Goal: Task Accomplishment & Management: Manage account settings

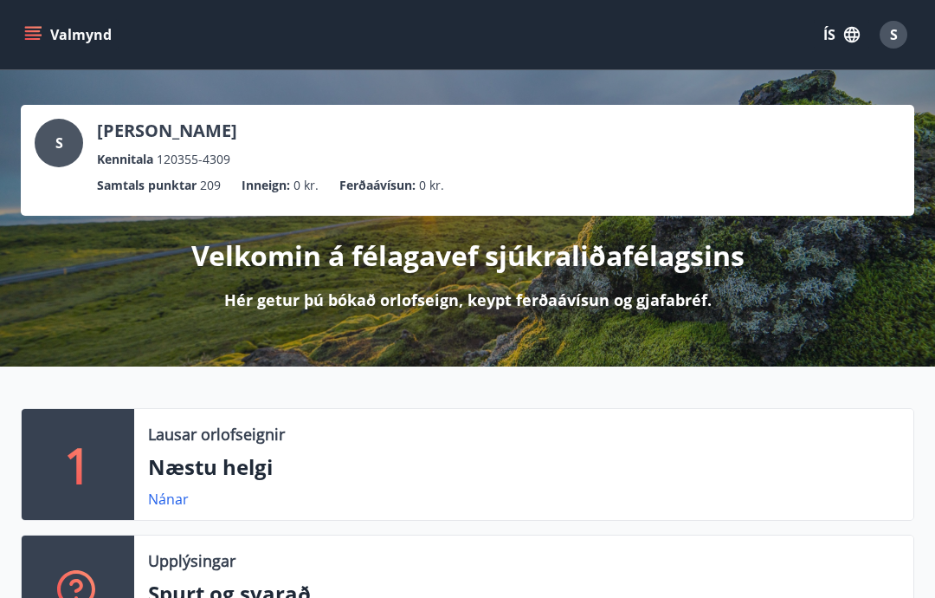
click at [36, 39] on icon "menu" at bounding box center [33, 39] width 16 height 2
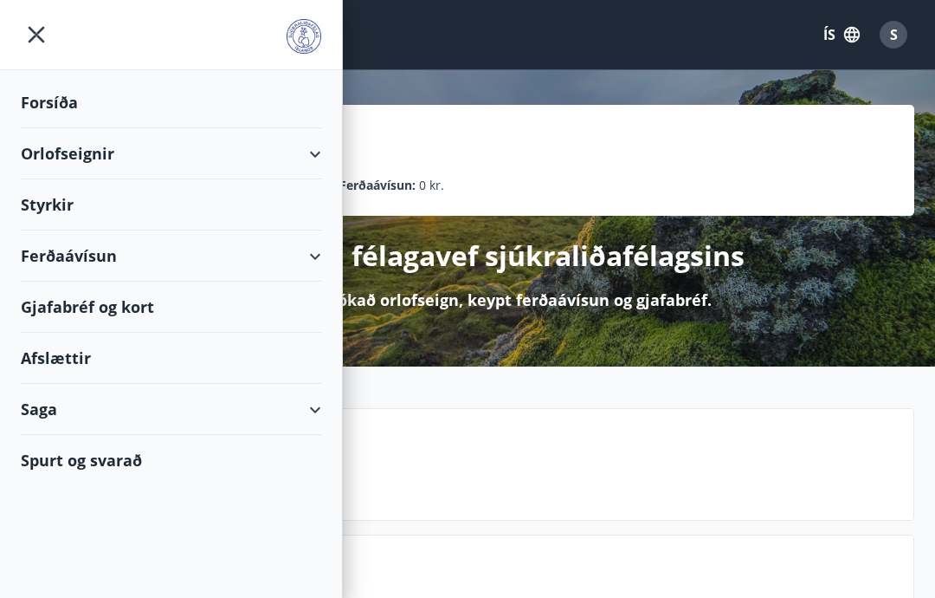
click at [72, 405] on div "Saga" at bounding box center [171, 409] width 300 height 51
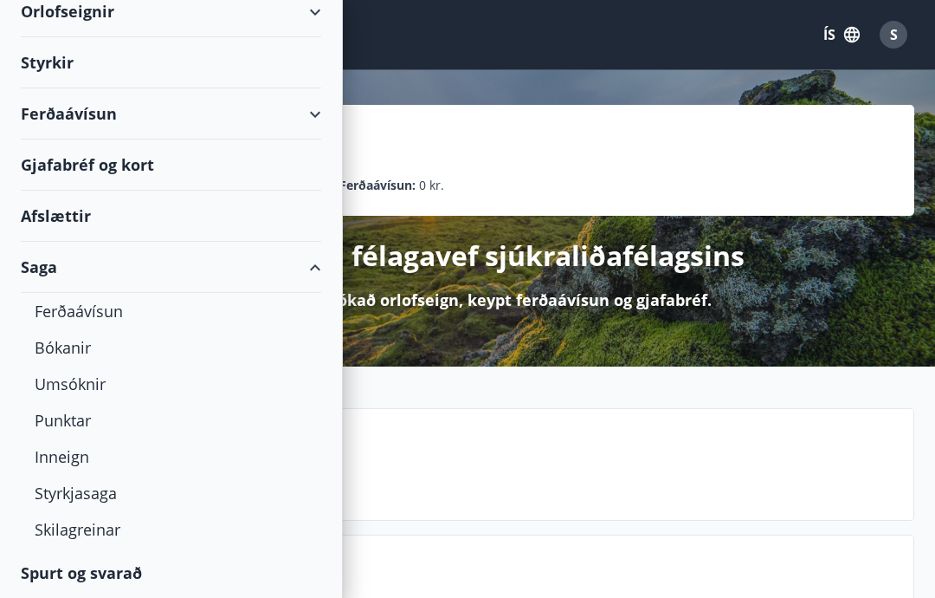
scroll to position [142, 0]
click at [80, 501] on div "Styrkjasaga" at bounding box center [171, 493] width 273 height 36
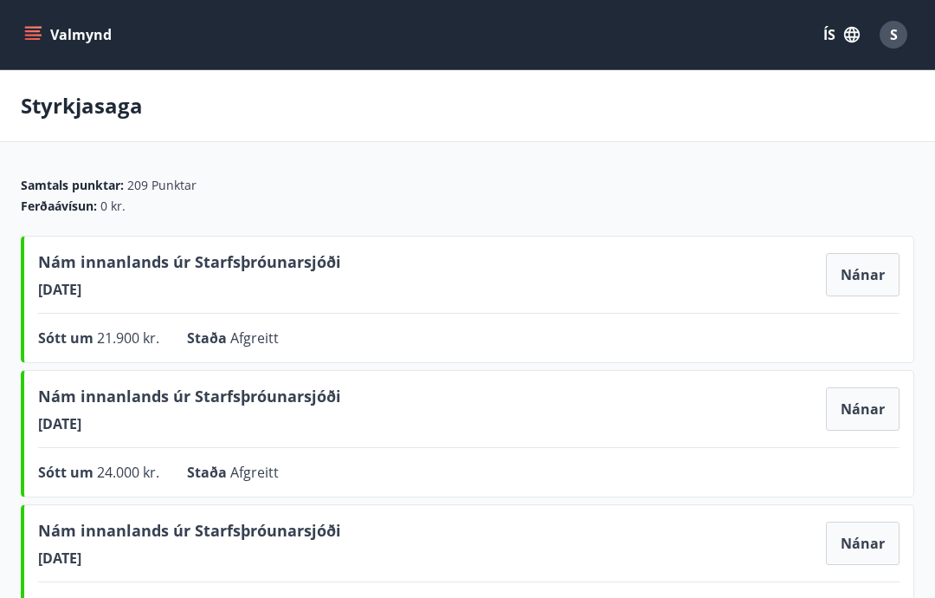
click at [41, 49] on button "Valmynd" at bounding box center [70, 34] width 98 height 31
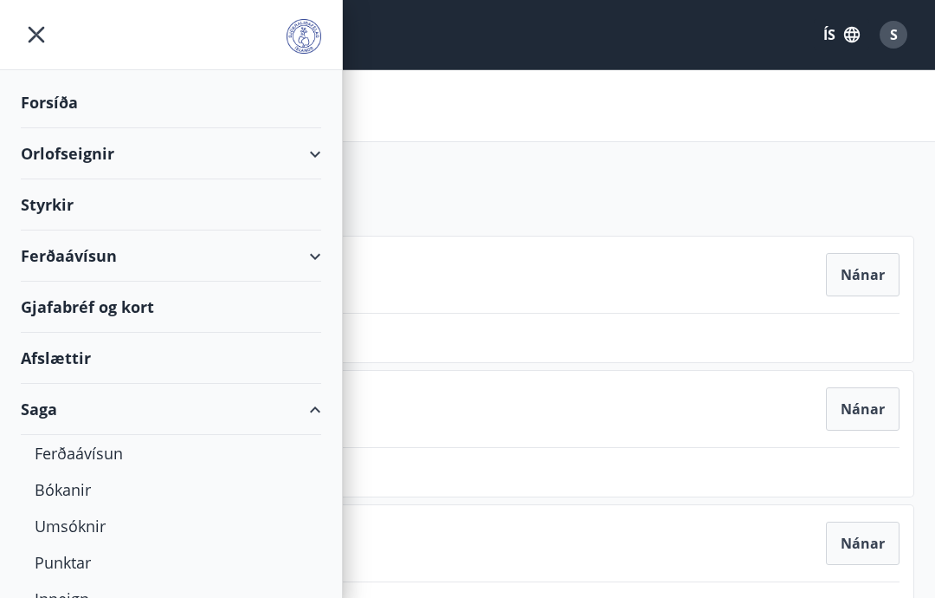
click at [51, 208] on div "Styrkir" at bounding box center [171, 204] width 300 height 51
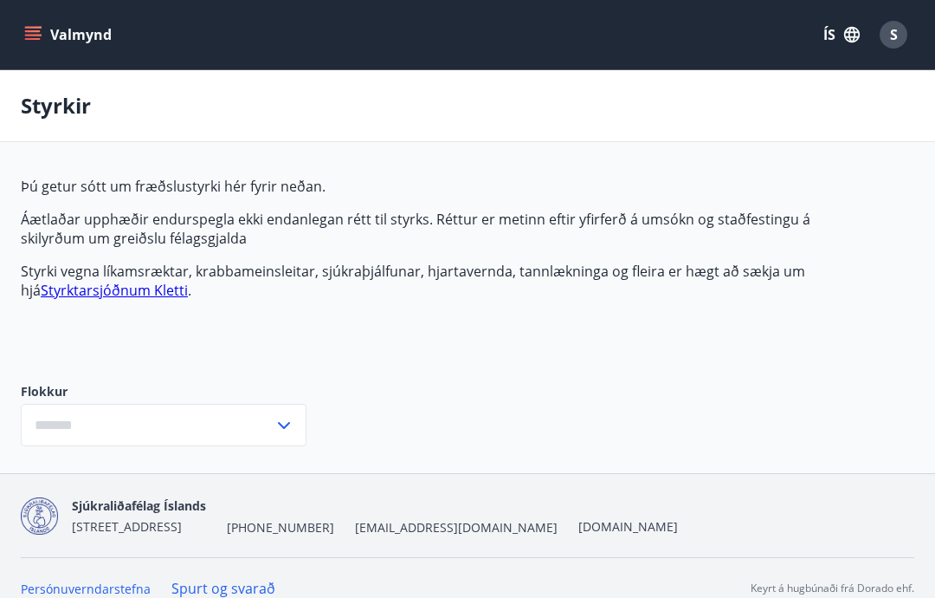
type input "***"
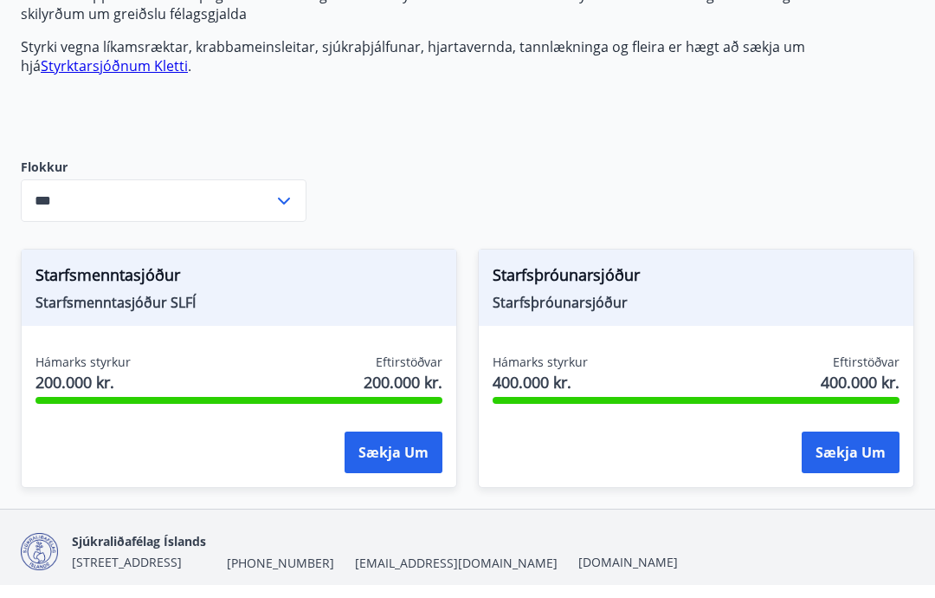
scroll to position [211, 0]
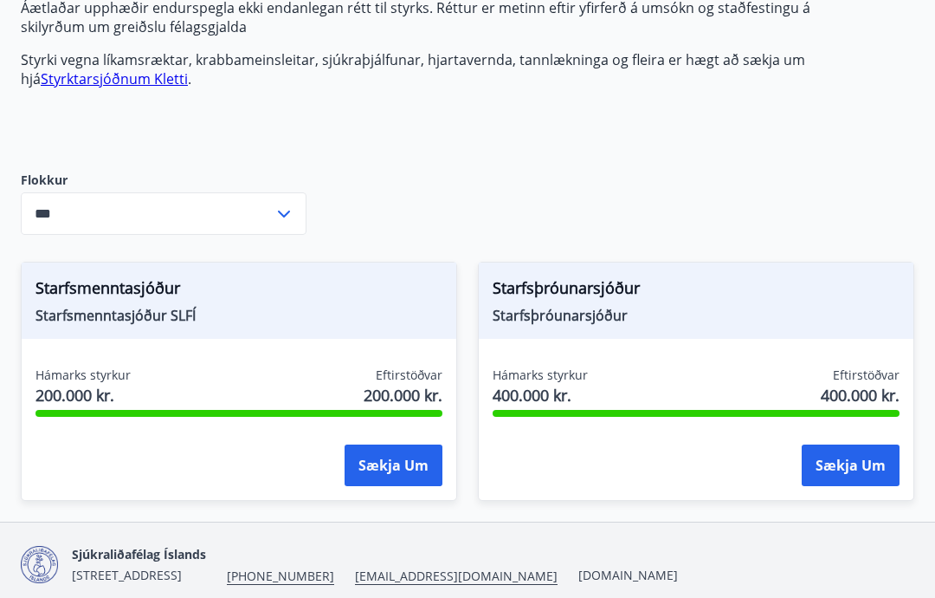
click at [61, 203] on input "***" at bounding box center [147, 213] width 253 height 42
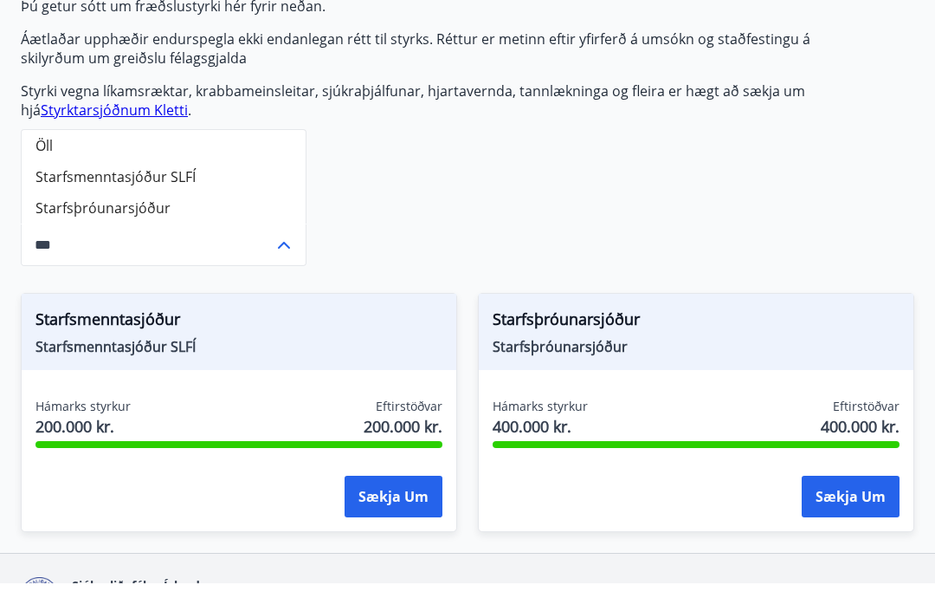
click at [339, 146] on div "Þú getur sótt um fræðslustyrki hér fyrir neðan. Áætlaðar upphæðir endurspegla e…" at bounding box center [429, 101] width 817 height 178
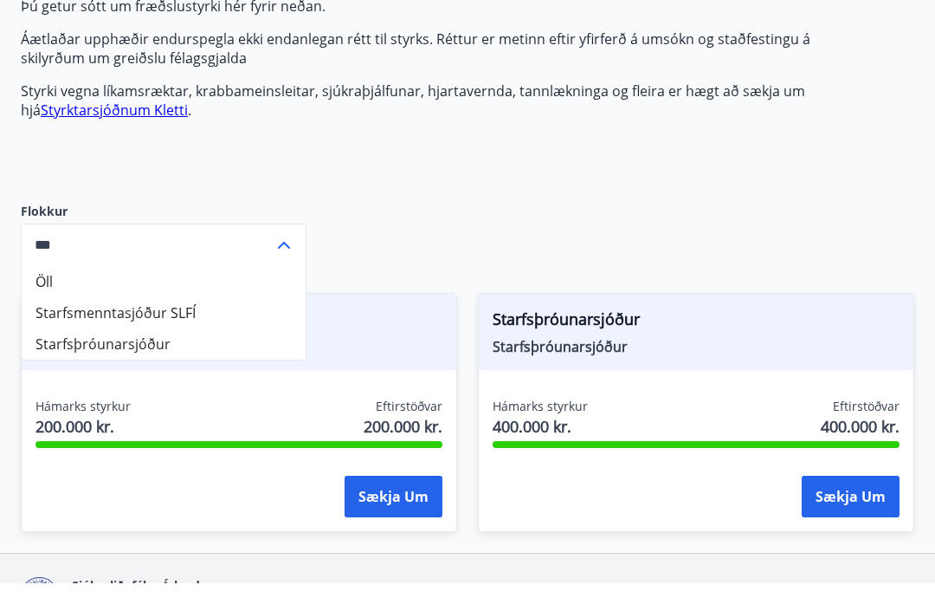
scroll to position [180, 0]
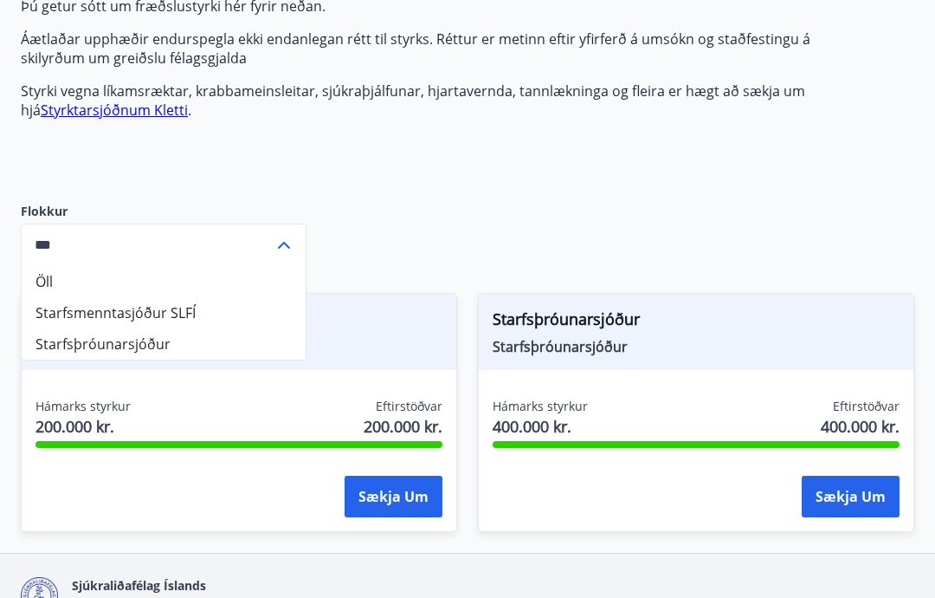
click at [93, 114] on link "Styrktarsjóðnum Kletti" at bounding box center [114, 109] width 147 height 19
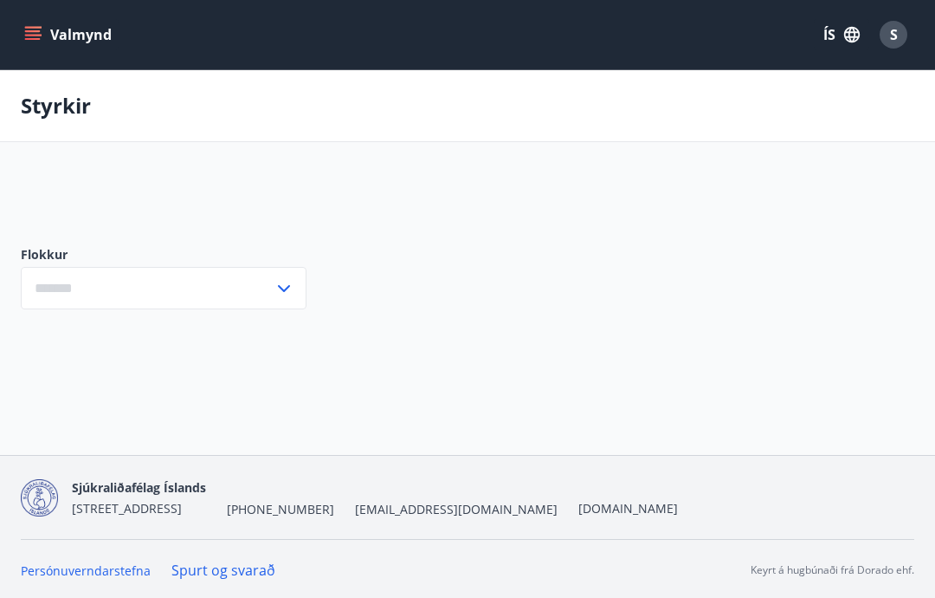
type input "***"
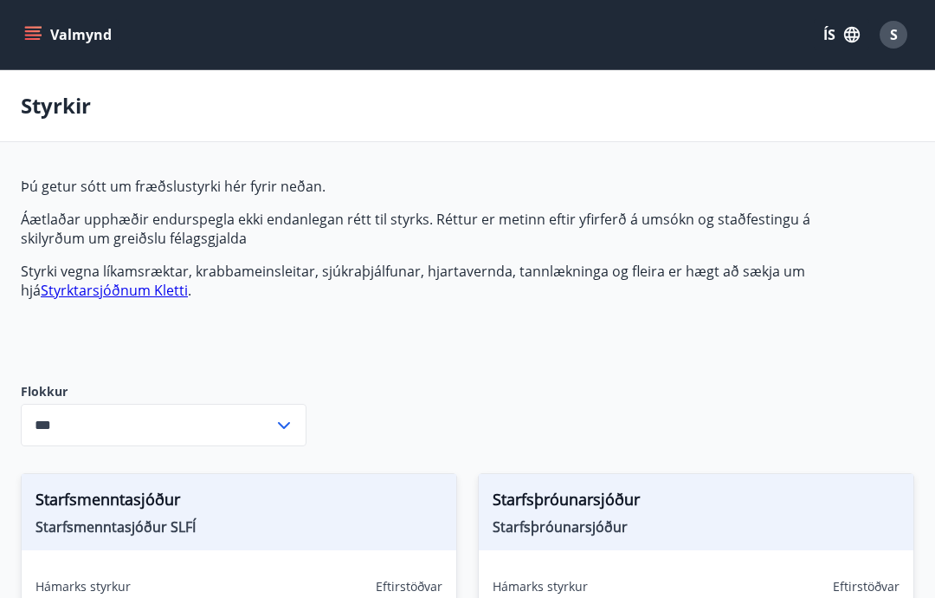
click at [69, 100] on p "Styrkir" at bounding box center [56, 105] width 70 height 29
click at [38, 34] on icon "menu" at bounding box center [32, 34] width 17 height 17
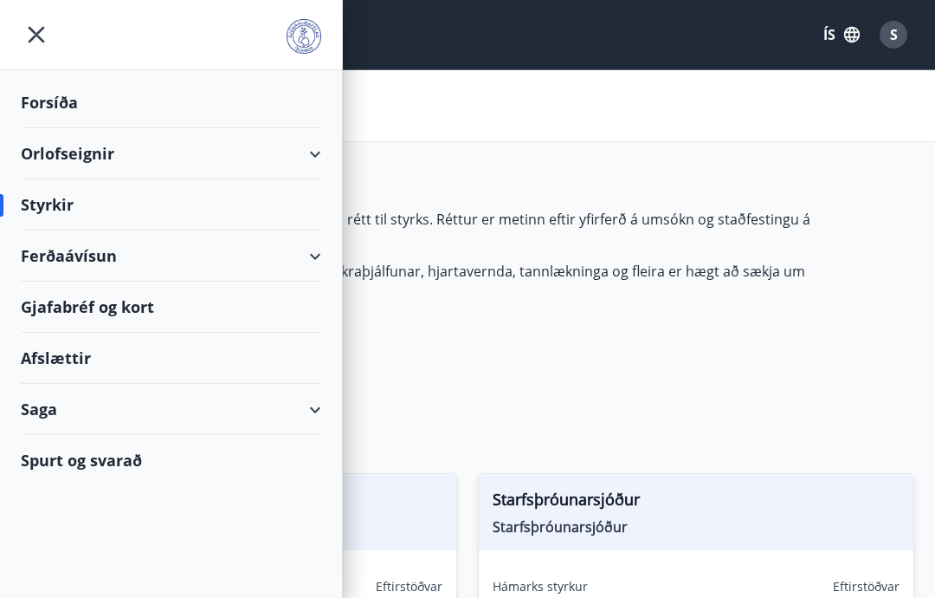
click at [231, 407] on div "Saga" at bounding box center [171, 409] width 300 height 51
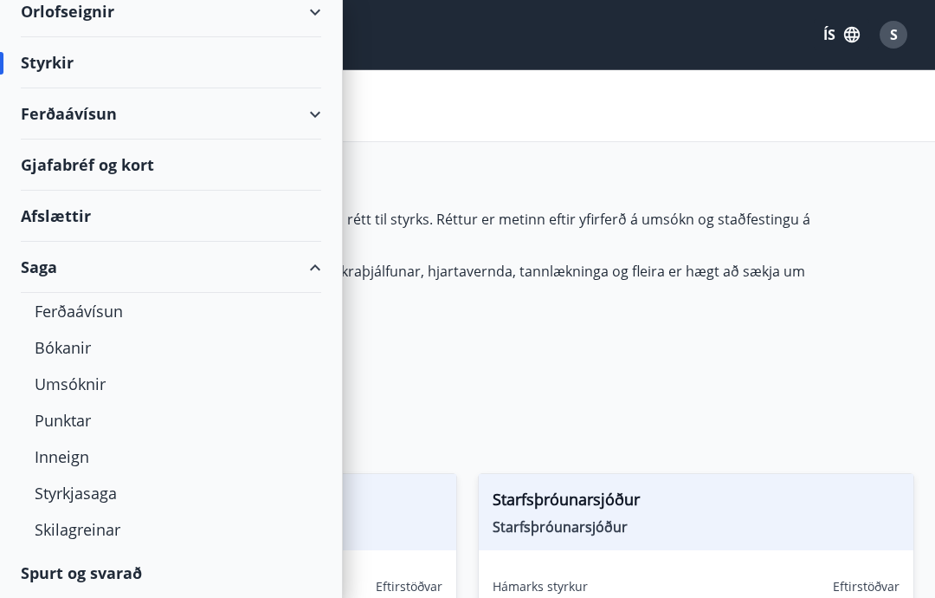
scroll to position [142, 0]
click at [116, 499] on div "Styrkjasaga" at bounding box center [171, 493] width 273 height 36
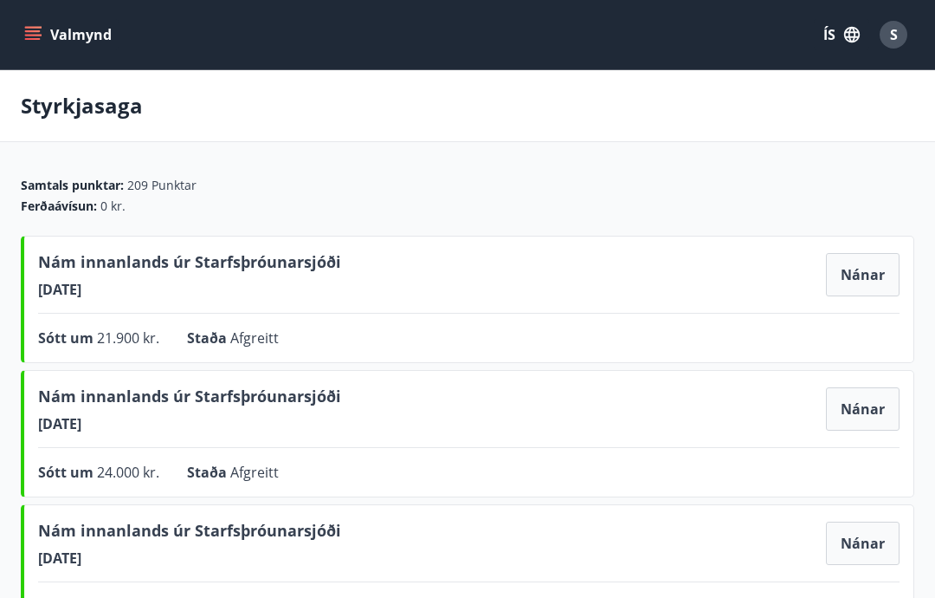
click at [49, 37] on button "Valmynd" at bounding box center [70, 34] width 98 height 31
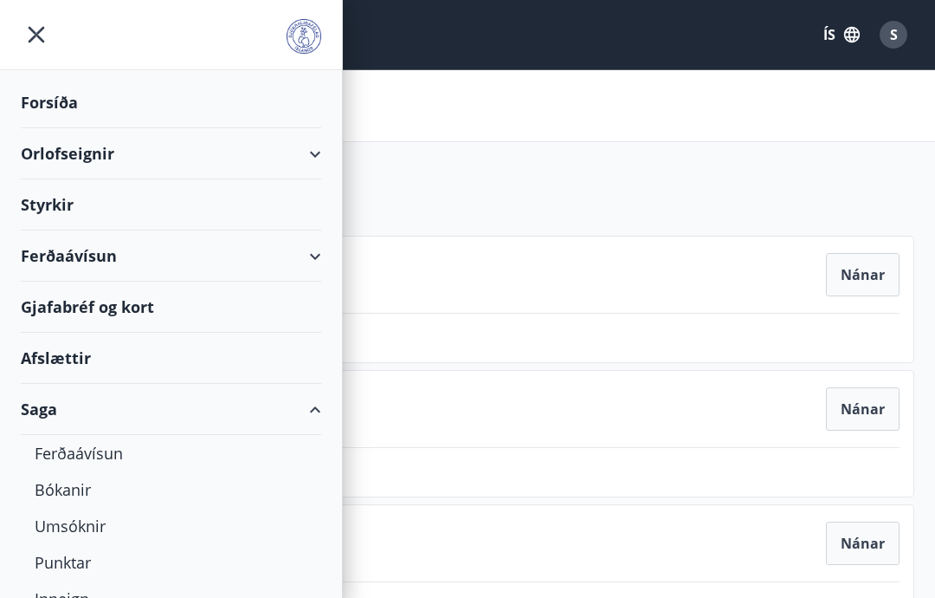
click at [223, 208] on div "Styrkir" at bounding box center [171, 204] width 300 height 51
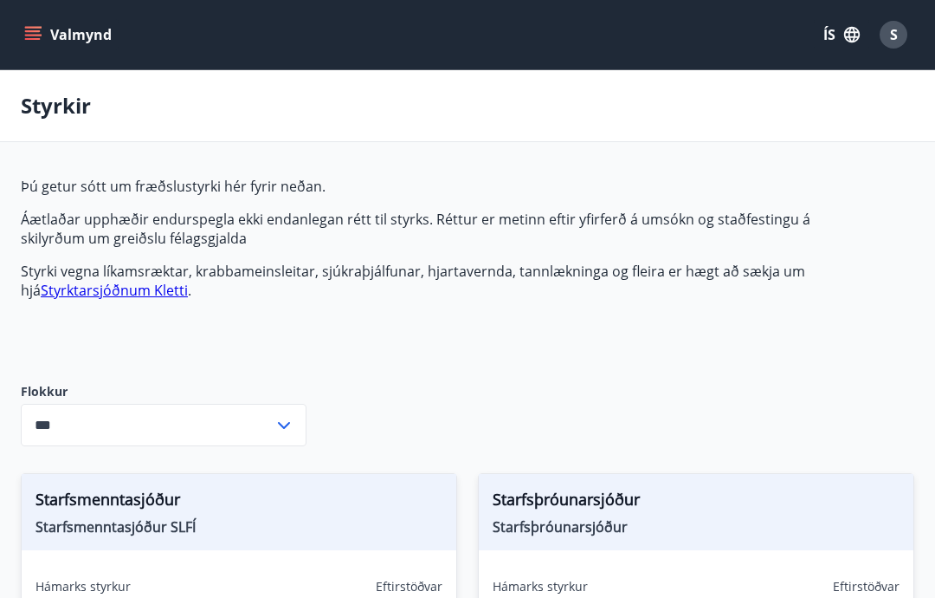
type input "***"
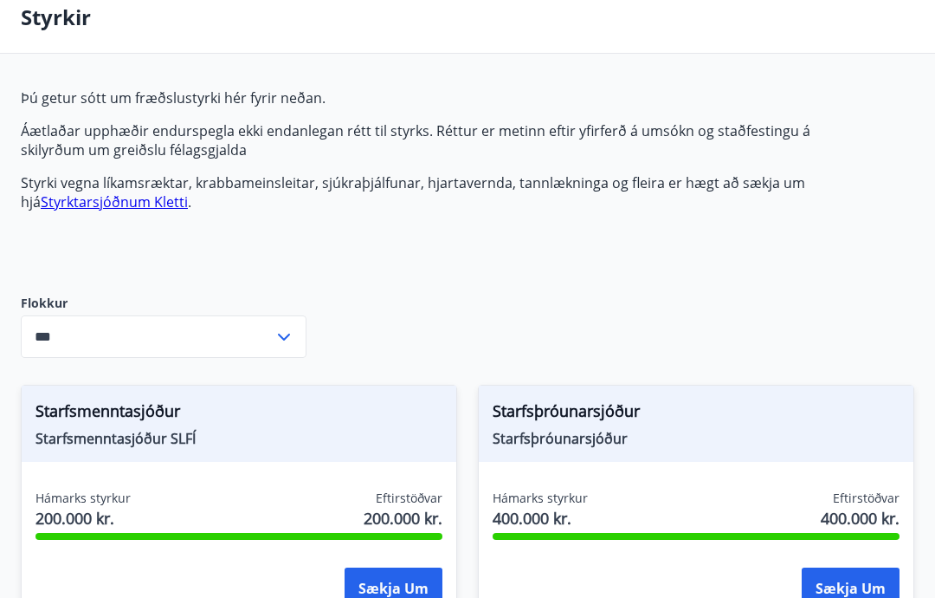
scroll to position [90, 0]
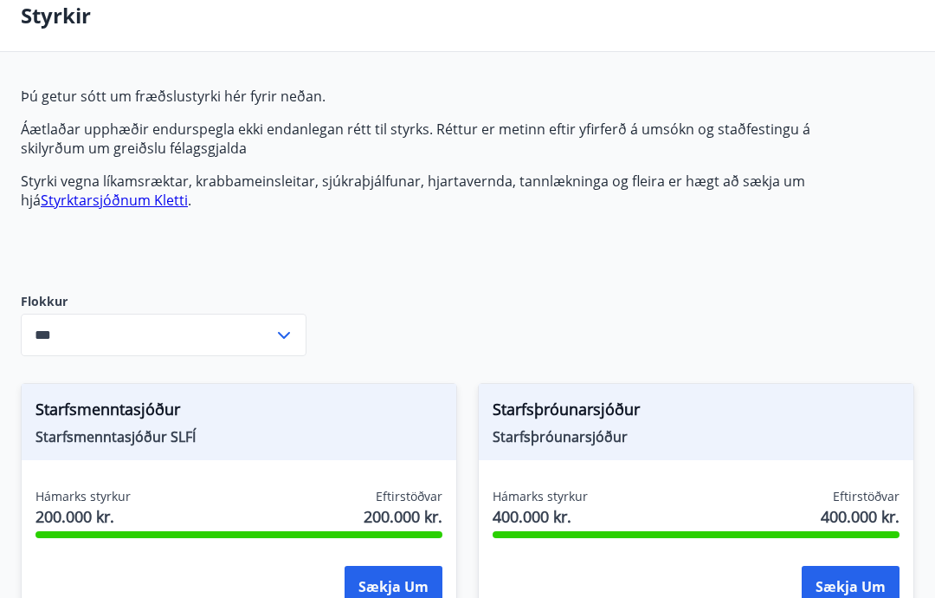
click at [282, 333] on icon at bounding box center [284, 335] width 21 height 21
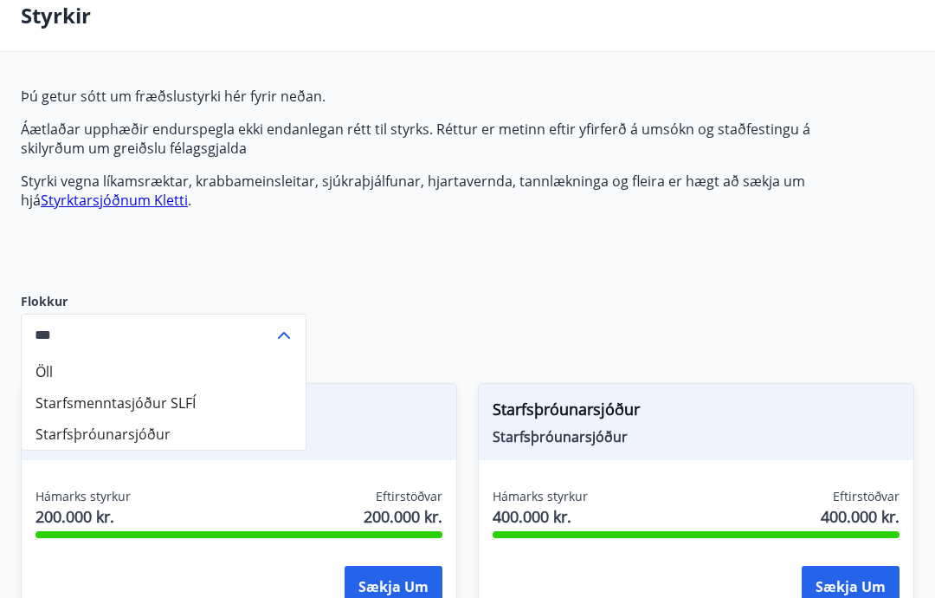
click at [423, 300] on div "Þú getur sótt um fræðslustyrki hér fyrir neðan. Áætlaðar upphæðir endurspegla e…" at bounding box center [468, 365] width 894 height 556
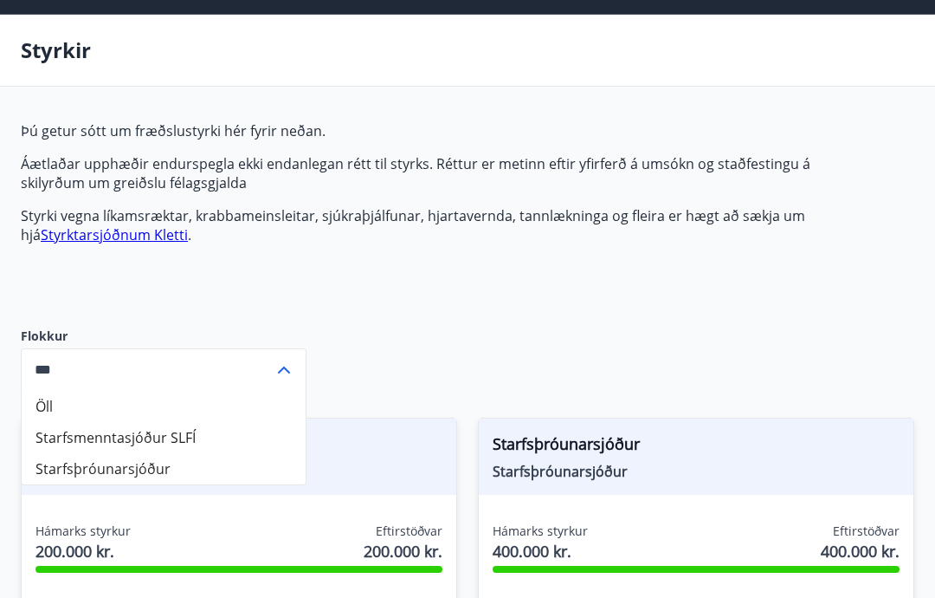
scroll to position [0, 0]
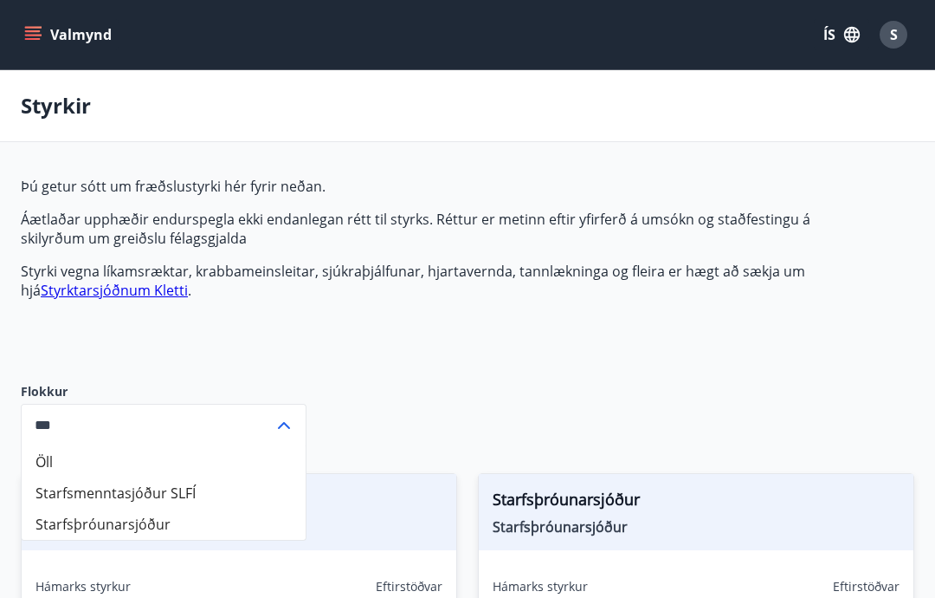
click at [122, 298] on link "Styrktarsjóðnum Kletti" at bounding box center [114, 290] width 147 height 19
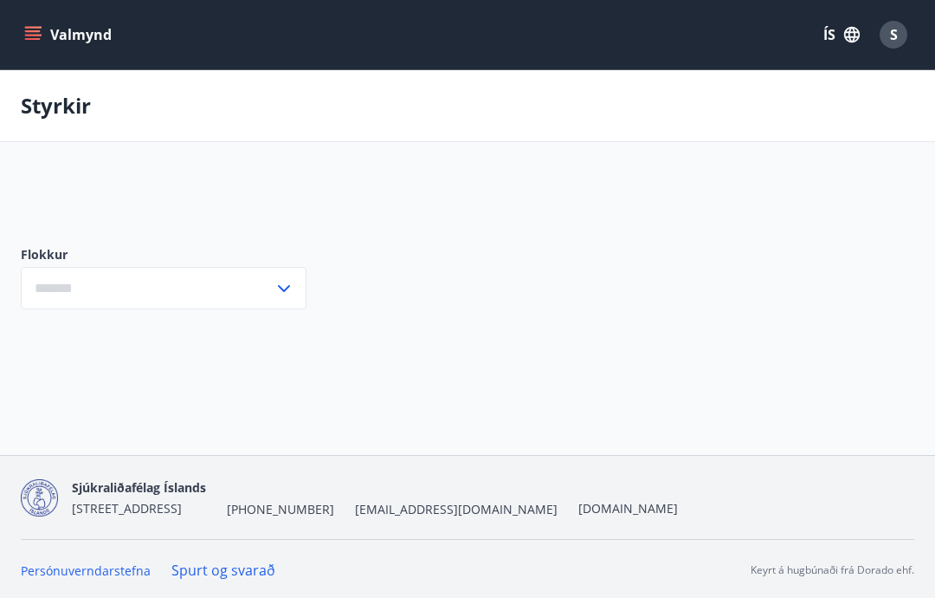
type input "***"
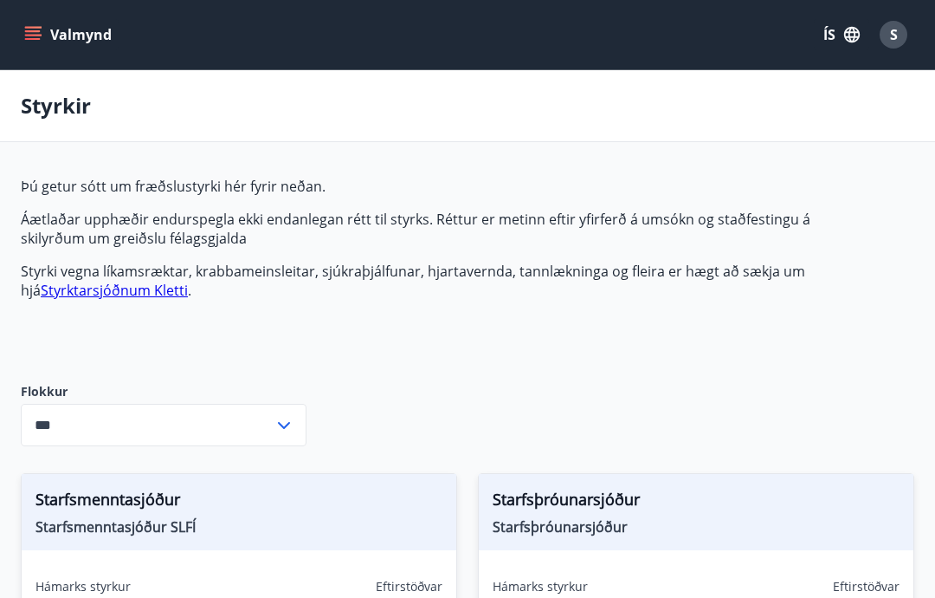
click at [899, 34] on div "S" at bounding box center [894, 35] width 28 height 28
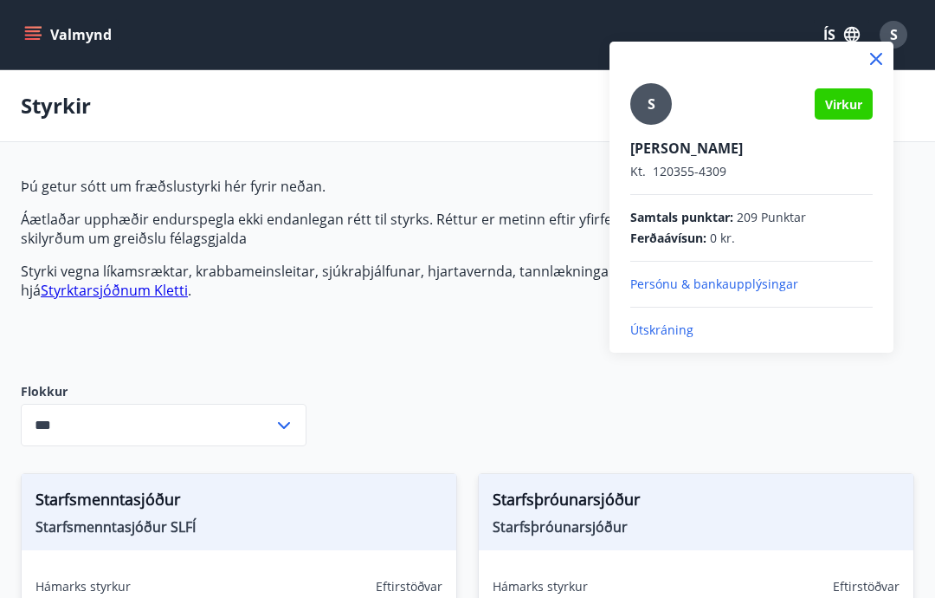
click at [695, 333] on p "Útskráning" at bounding box center [751, 329] width 242 height 17
click at [691, 333] on p "Útskráning" at bounding box center [751, 329] width 242 height 17
